Goal: Information Seeking & Learning: Compare options

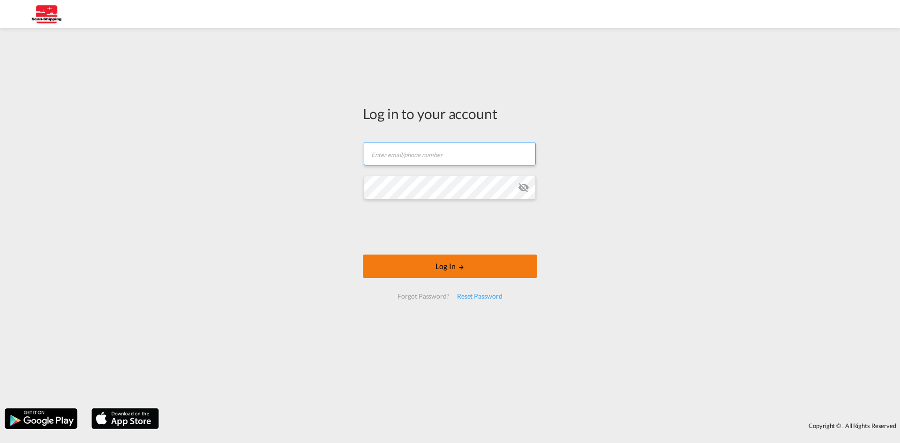
type input "[EMAIL_ADDRESS][DOMAIN_NAME]"
click at [429, 270] on button "Log In" at bounding box center [450, 265] width 174 height 23
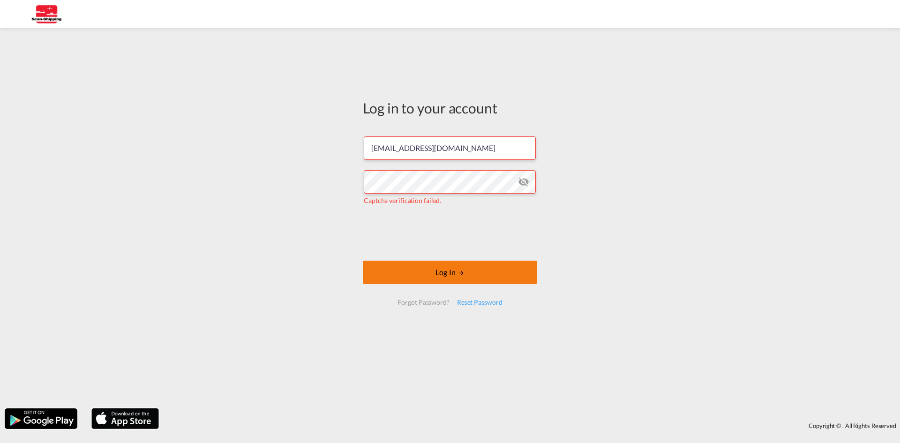
click at [448, 277] on button "Log In" at bounding box center [450, 272] width 174 height 23
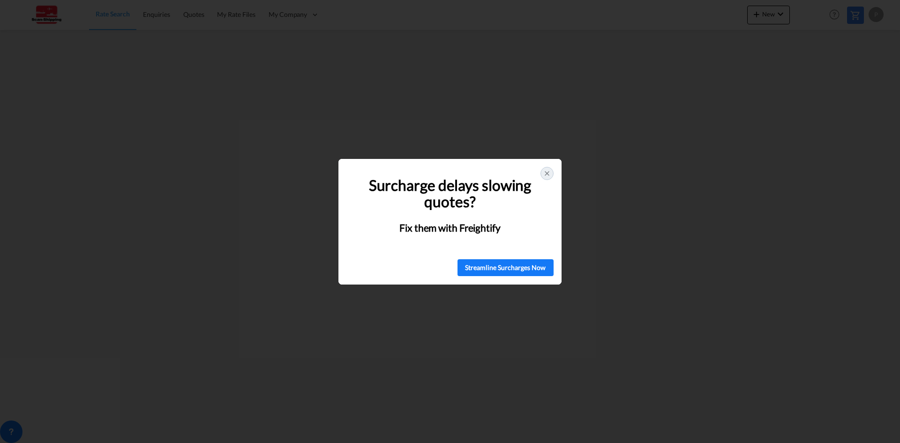
click at [541, 172] on div at bounding box center [546, 173] width 13 height 13
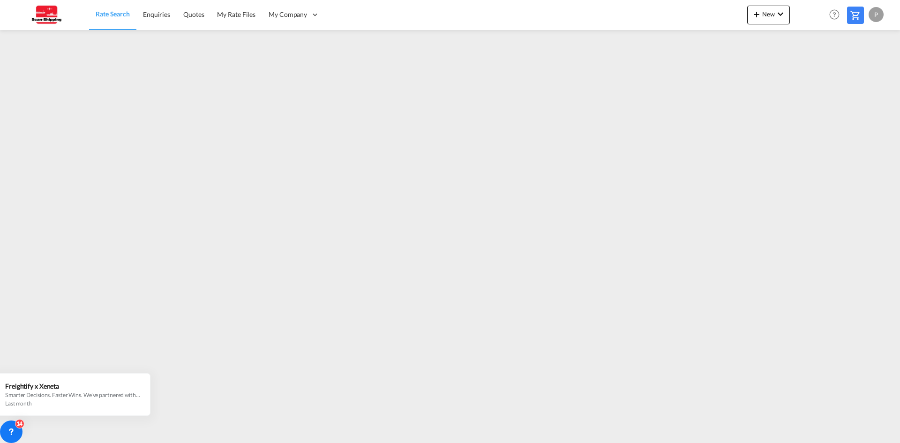
click at [875, 16] on div "P" at bounding box center [875, 14] width 15 height 15
click at [868, 68] on button "Logout" at bounding box center [865, 71] width 61 height 19
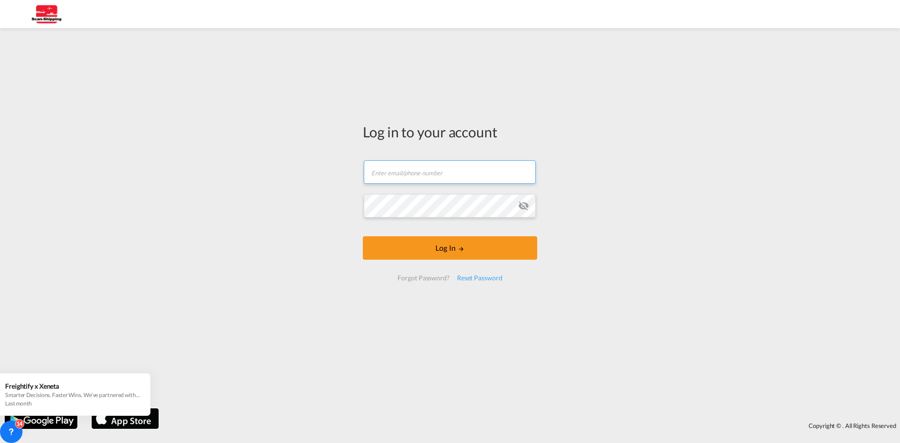
type input "[EMAIL_ADDRESS][DOMAIN_NAME]"
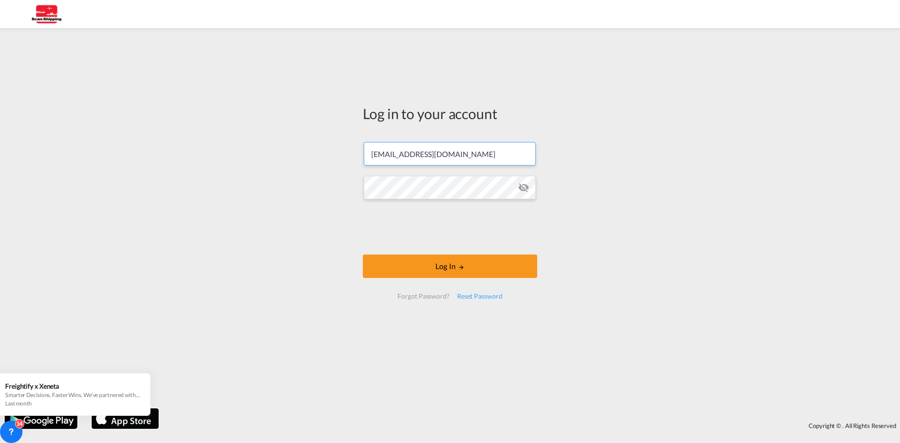
click at [388, 155] on input "[EMAIL_ADDRESS][DOMAIN_NAME]" at bounding box center [450, 153] width 172 height 23
click at [450, 269] on button "Log In" at bounding box center [450, 265] width 174 height 23
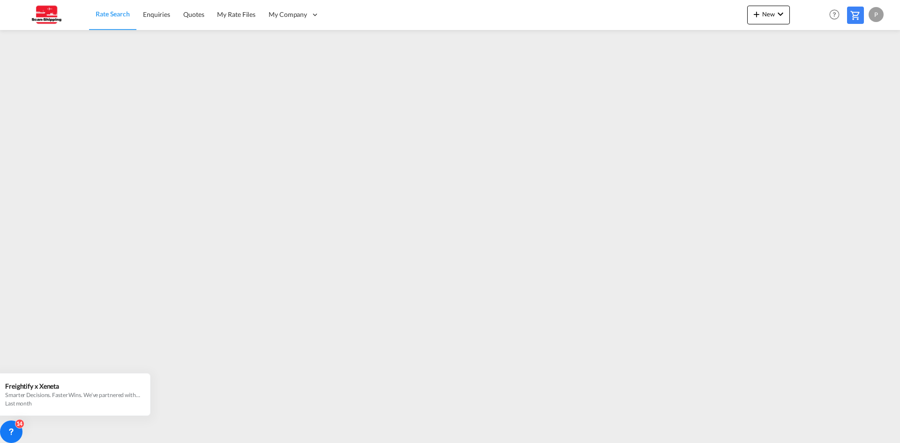
click at [881, 15] on div "P" at bounding box center [875, 14] width 15 height 15
click at [866, 69] on button "Logout" at bounding box center [865, 71] width 61 height 19
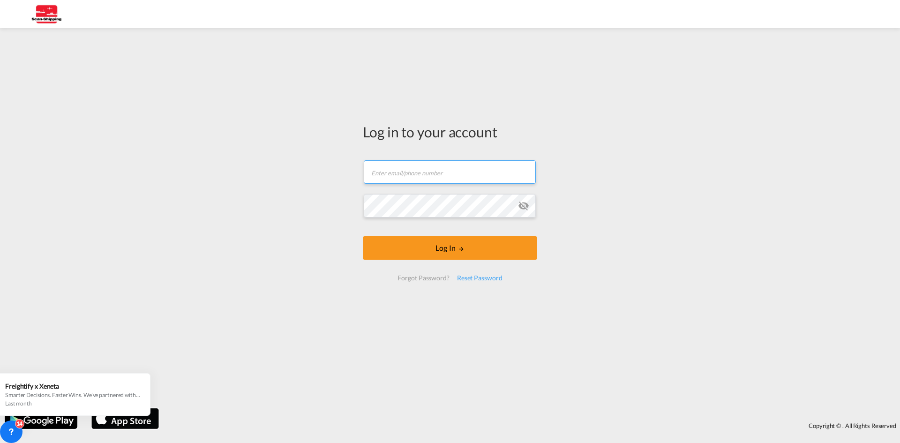
type input "[EMAIL_ADDRESS][DOMAIN_NAME]"
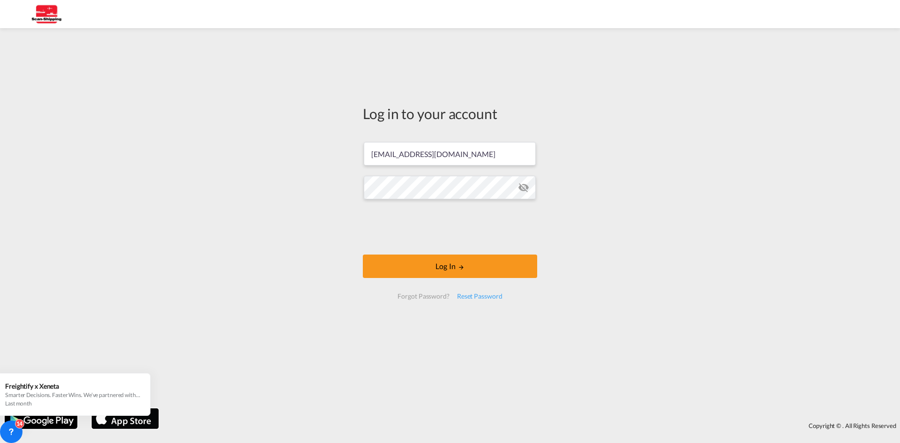
click at [523, 185] on md-icon "icon-eye-off" at bounding box center [523, 187] width 11 height 11
click at [638, 247] on div "Log in to your account pdirgelas@shipco.com Log In Forgot Password? Reset Passw…" at bounding box center [450, 218] width 900 height 371
click at [521, 187] on md-icon "icon-eye-off" at bounding box center [523, 187] width 11 height 11
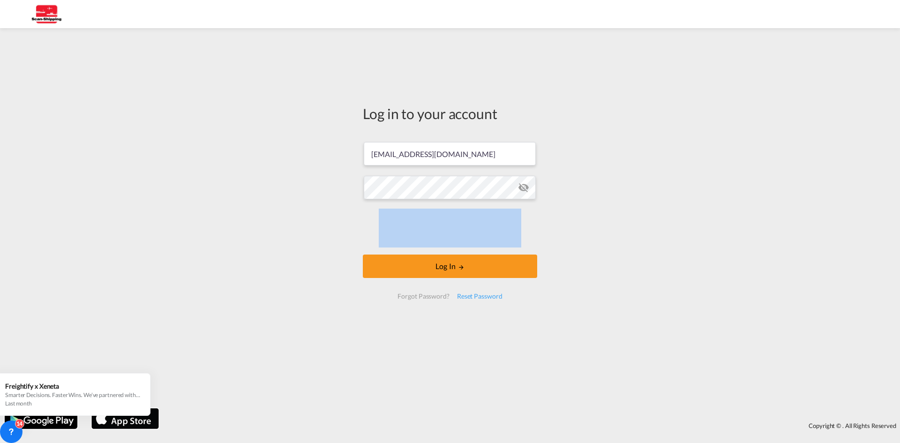
click at [521, 187] on md-icon "icon-eye-off" at bounding box center [523, 187] width 11 height 11
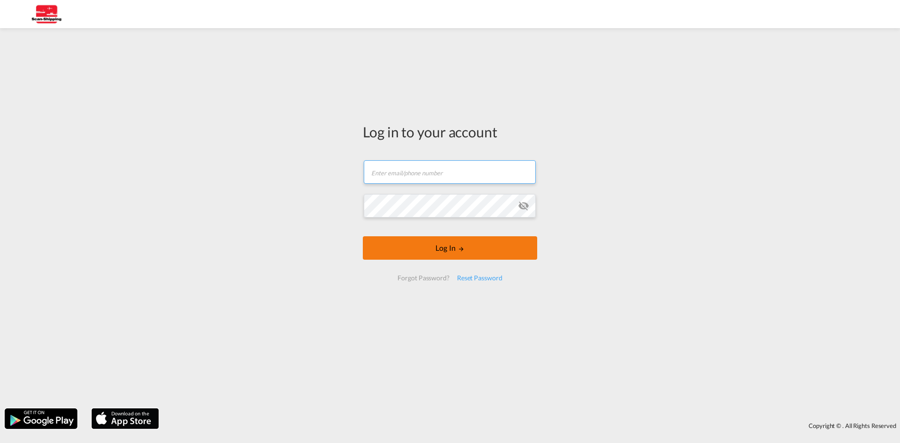
type input "[EMAIL_ADDRESS][DOMAIN_NAME]"
click at [456, 248] on button "Log In" at bounding box center [450, 247] width 174 height 23
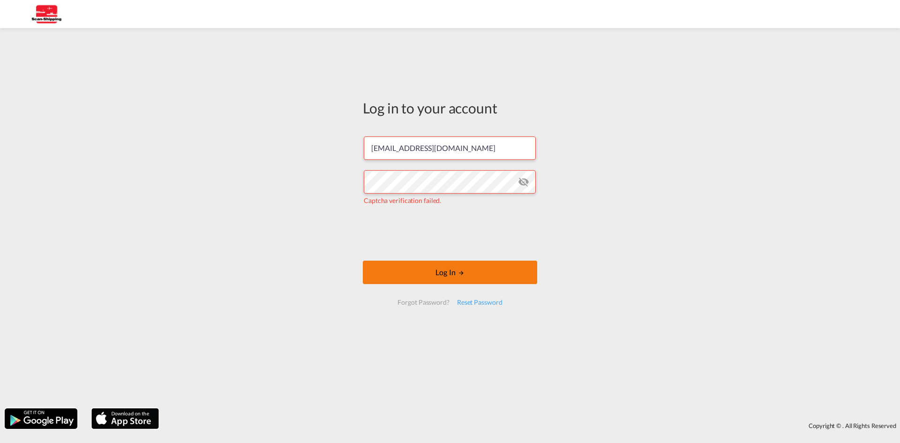
click at [434, 269] on button "Log In" at bounding box center [450, 272] width 174 height 23
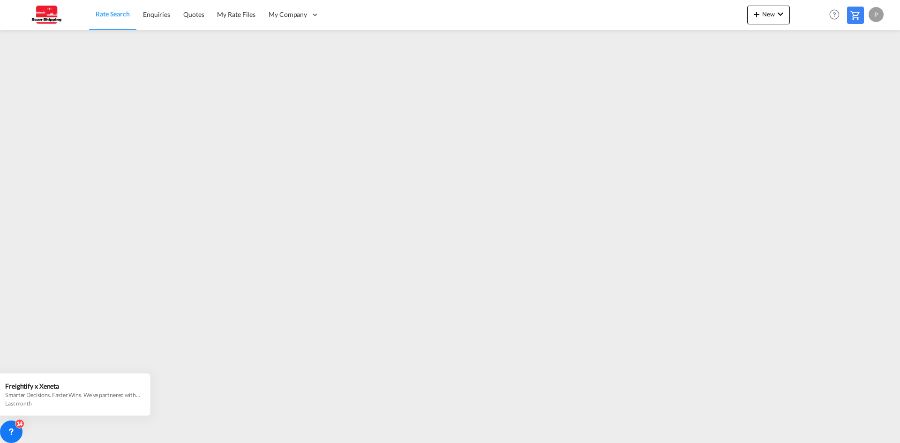
click at [123, 12] on span "Rate Search" at bounding box center [113, 14] width 34 height 8
